Goal: Task Accomplishment & Management: Complete application form

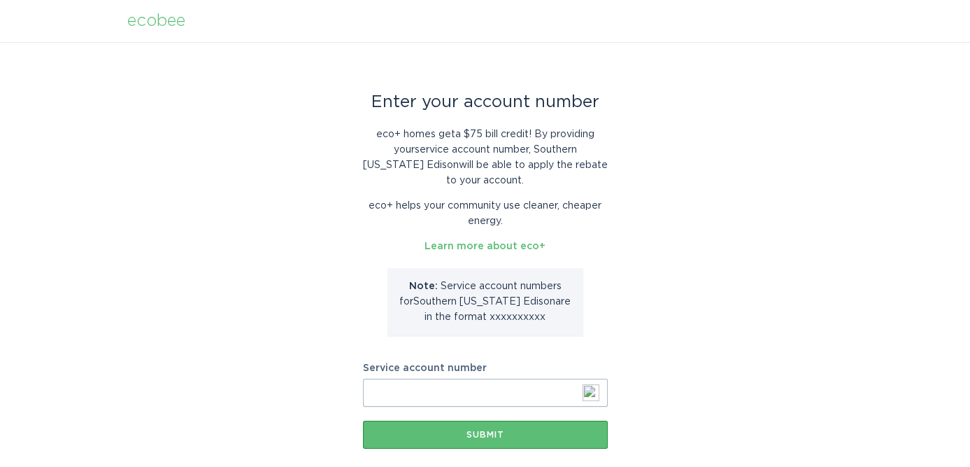
click at [436, 393] on input "Service account number" at bounding box center [485, 393] width 245 height 28
click at [444, 434] on div "Submit" at bounding box center [485, 434] width 231 height 8
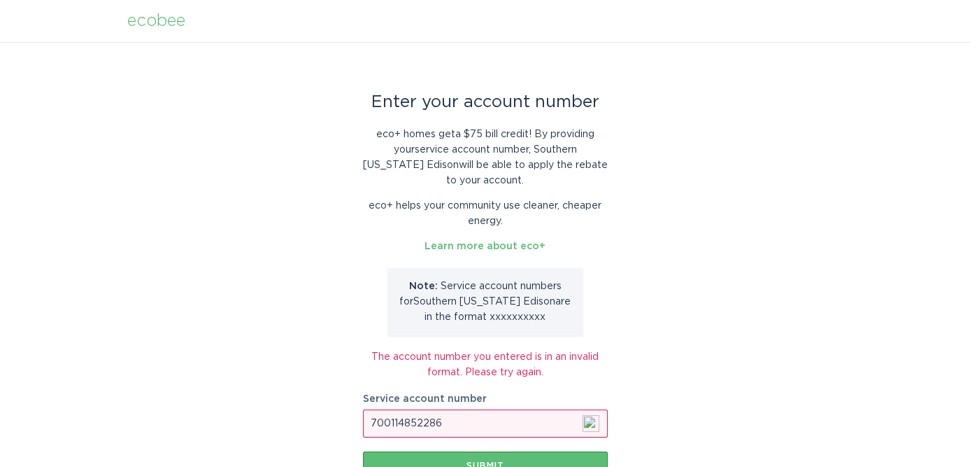
click at [452, 427] on input "700114852286" at bounding box center [485, 423] width 245 height 28
type input "7"
type input "8002021151"
click at [432, 457] on button "Submit" at bounding box center [485, 465] width 245 height 28
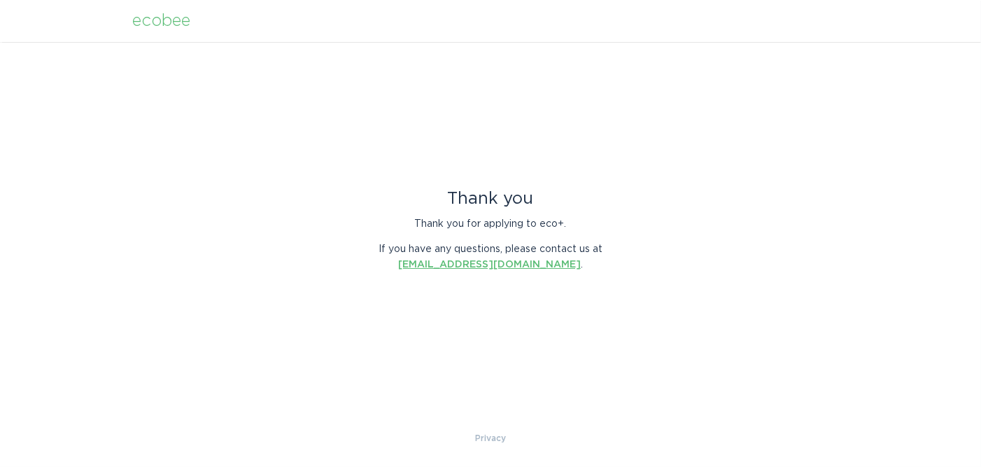
click at [533, 264] on link "[EMAIL_ADDRESS][DOMAIN_NAME]" at bounding box center [489, 265] width 183 height 10
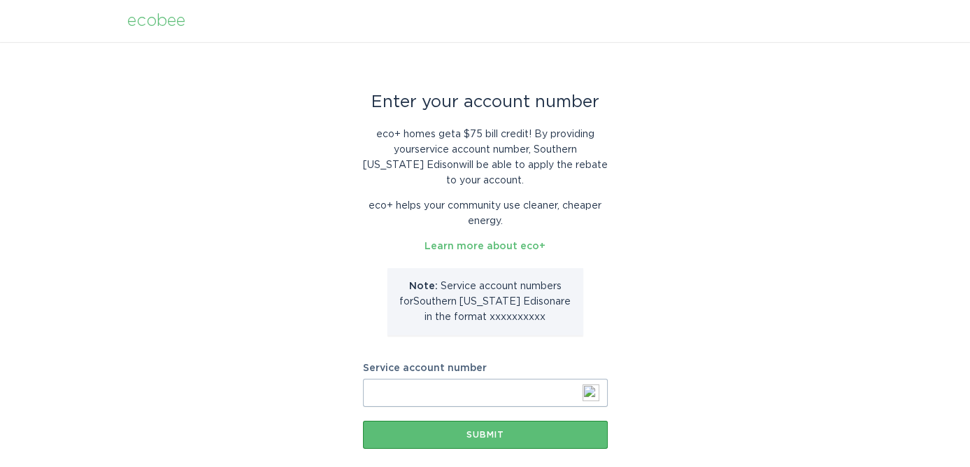
click at [465, 398] on input "Service account number" at bounding box center [485, 393] width 245 height 28
type input "8002021151"
click at [453, 435] on div "Submit" at bounding box center [485, 434] width 231 height 8
